Goal: Information Seeking & Learning: Find specific page/section

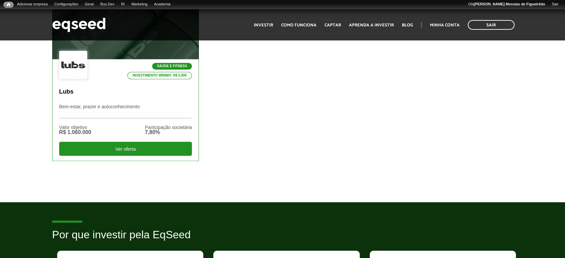
scroll to position [259, 0]
click at [126, 56] on div "Saúde e Fitness Investimento mínimo: R$ 5.000" at bounding box center [125, 65] width 133 height 29
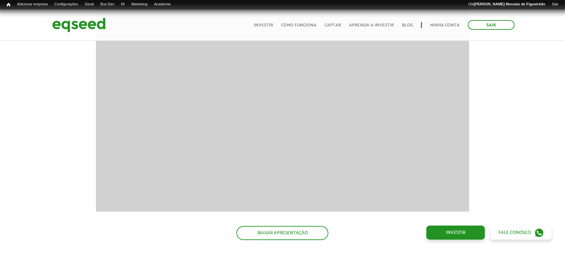
scroll to position [618, 0]
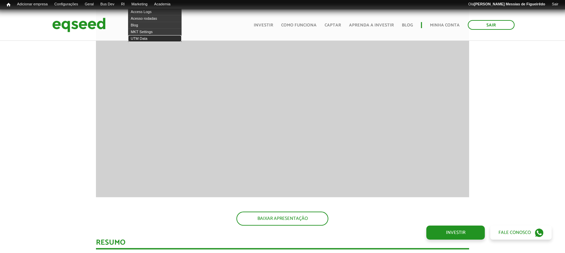
click at [144, 37] on link "UTM Data" at bounding box center [155, 38] width 54 height 7
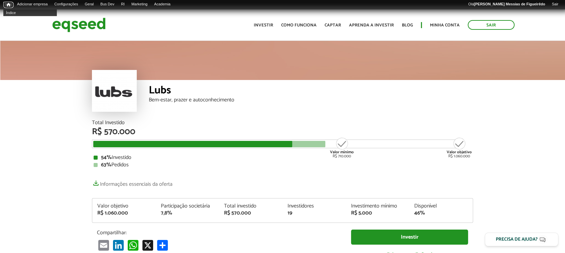
click at [8, 3] on span "Início" at bounding box center [9, 4] width 4 height 5
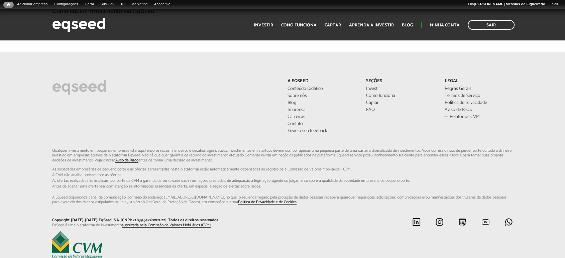
scroll to position [1828, 0]
click at [457, 118] on link "Relatórios CVM" at bounding box center [478, 117] width 69 height 5
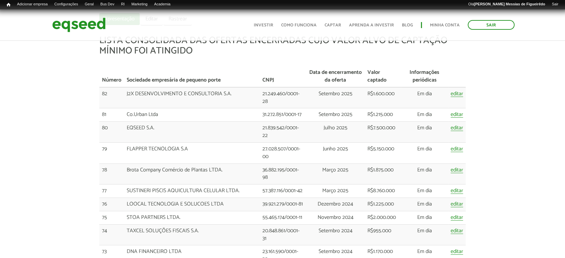
scroll to position [74, 0]
drag, startPoint x: 326, startPoint y: 128, endPoint x: 357, endPoint y: 131, distance: 31.6
click at [357, 131] on td "Julho 2025" at bounding box center [335, 131] width 59 height 21
click at [353, 128] on td "Julho 2025" at bounding box center [335, 131] width 59 height 21
drag, startPoint x: 336, startPoint y: 130, endPoint x: 318, endPoint y: 130, distance: 17.4
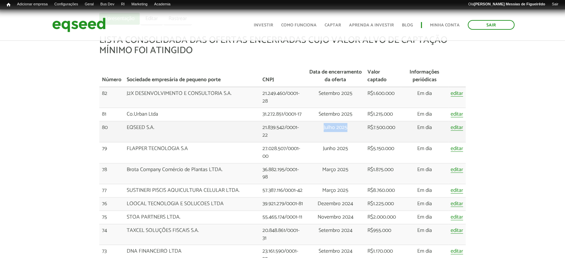
click at [318, 130] on td "Julho 2025" at bounding box center [335, 131] width 59 height 21
click at [316, 135] on td "Julho 2025" at bounding box center [335, 131] width 59 height 21
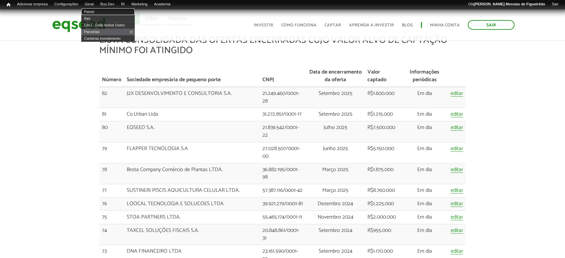
click at [96, 8] on link "Painel" at bounding box center [108, 11] width 54 height 7
